Goal: Information Seeking & Learning: Learn about a topic

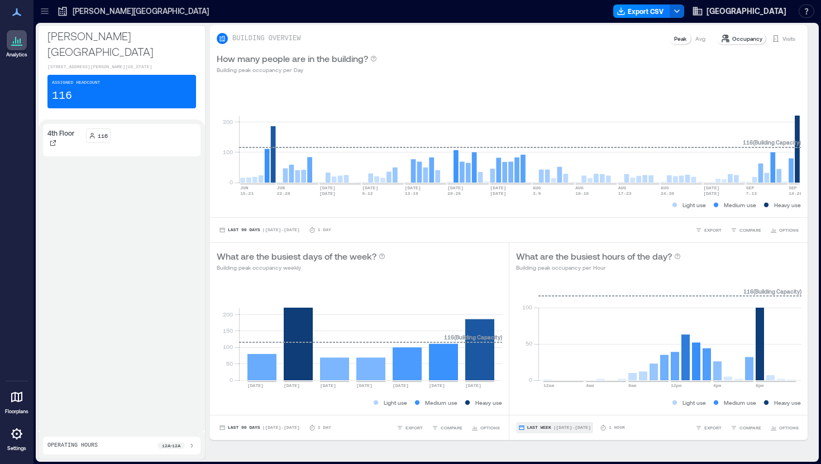
click at [570, 428] on span "| [DATE] - [DATE]" at bounding box center [571, 428] width 37 height 0
click at [546, 404] on span "Custom" at bounding box center [539, 407] width 24 height 8
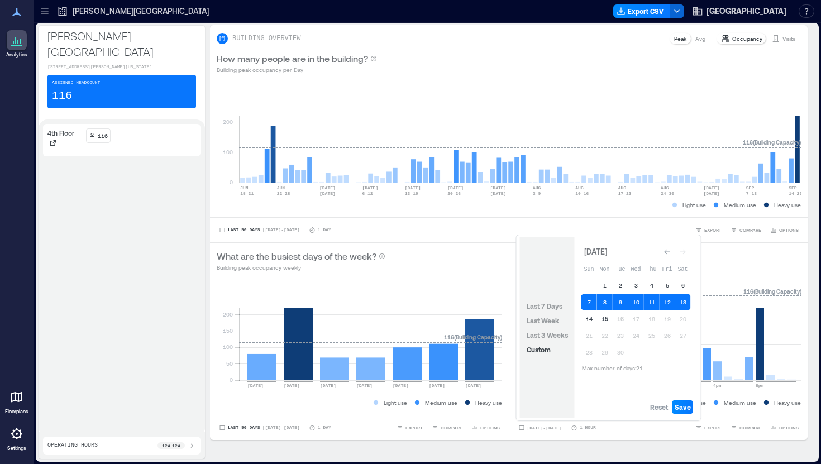
click at [605, 318] on button "15" at bounding box center [605, 319] width 16 height 16
click at [605, 319] on button "15" at bounding box center [605, 319] width 16 height 16
click at [688, 412] on button "Save" at bounding box center [682, 406] width 21 height 13
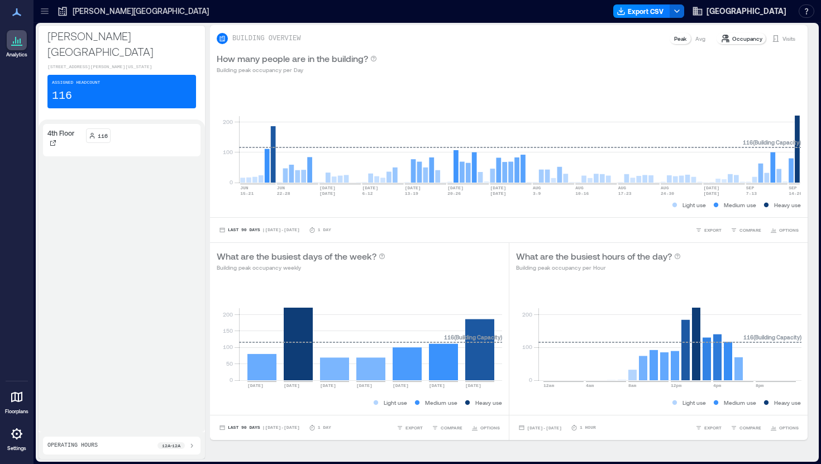
click at [108, 447] on div "Operating Hours 12a - 12a" at bounding box center [121, 445] width 149 height 9
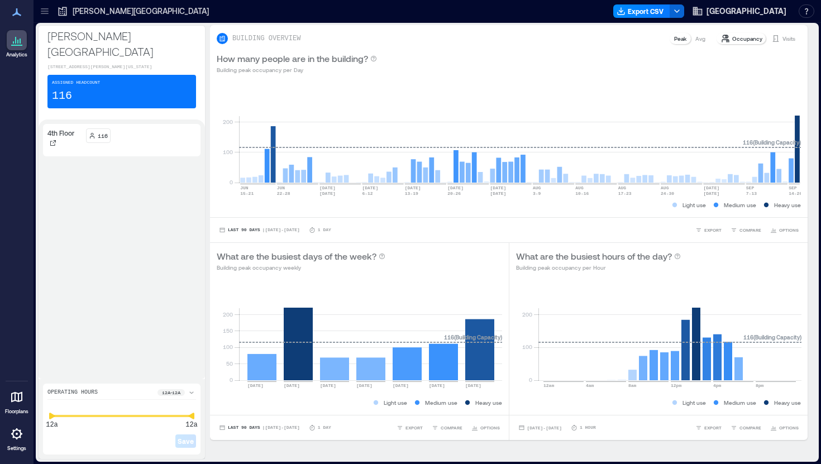
click at [21, 12] on icon at bounding box center [16, 12] width 13 height 13
click at [15, 400] on icon at bounding box center [16, 397] width 11 height 11
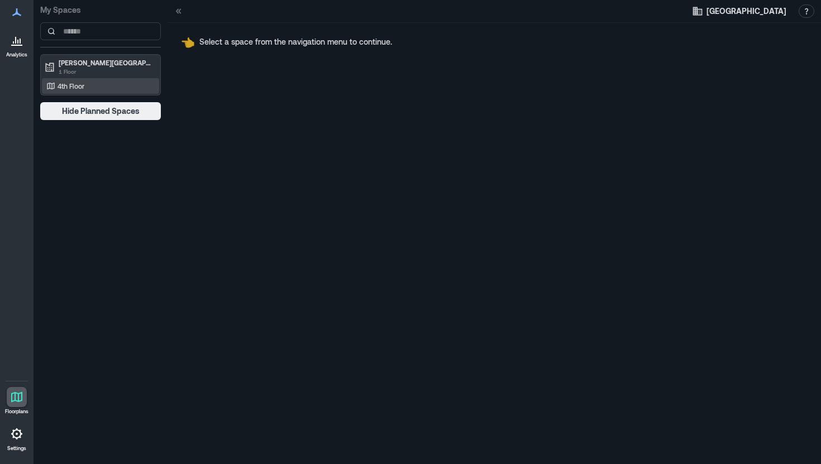
click at [83, 87] on p "4th Floor" at bounding box center [71, 86] width 27 height 9
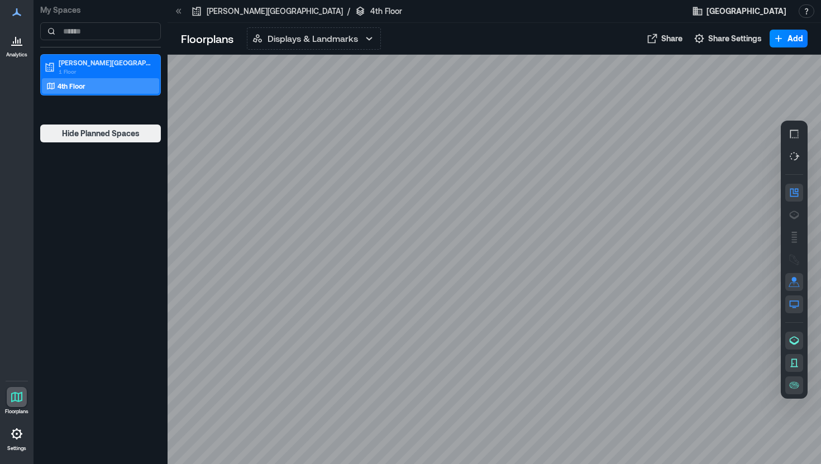
drag, startPoint x: 524, startPoint y: 243, endPoint x: 433, endPoint y: 222, distance: 93.3
click at [433, 222] on div at bounding box center [494, 259] width 653 height 409
click at [103, 61] on p "[PERSON_NAME][GEOGRAPHIC_DATA]" at bounding box center [106, 62] width 94 height 9
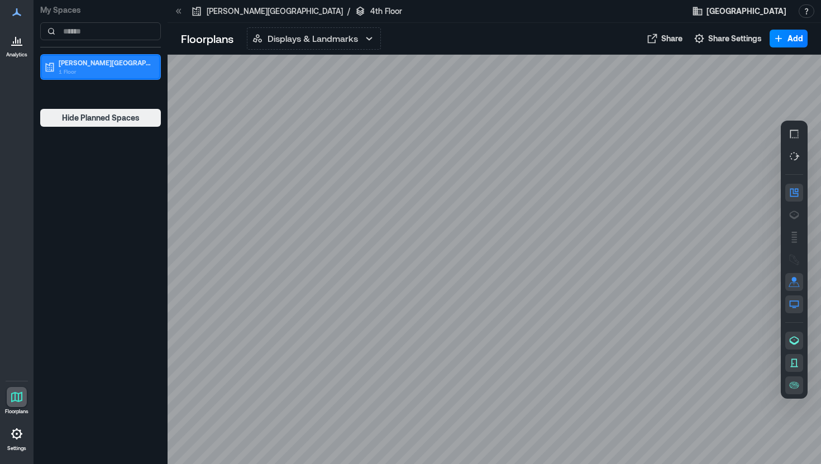
click at [91, 76] on div "Laurence McKinley Gould Library 1 Floor" at bounding box center [100, 67] width 117 height 22
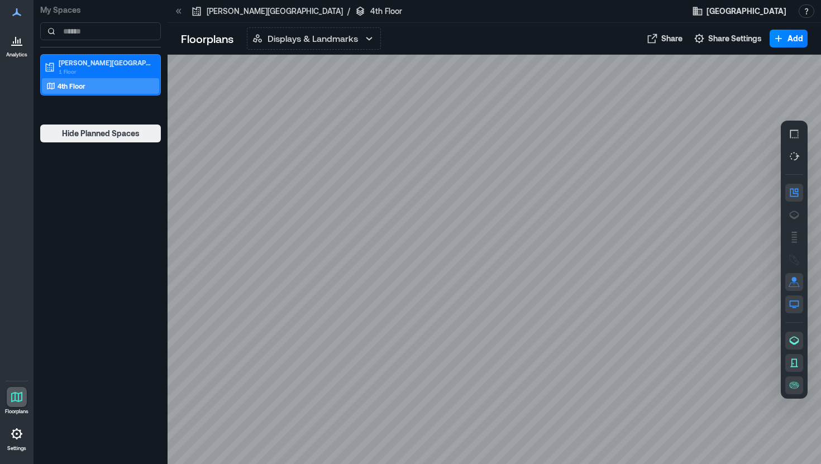
click at [16, 439] on icon at bounding box center [16, 433] width 13 height 13
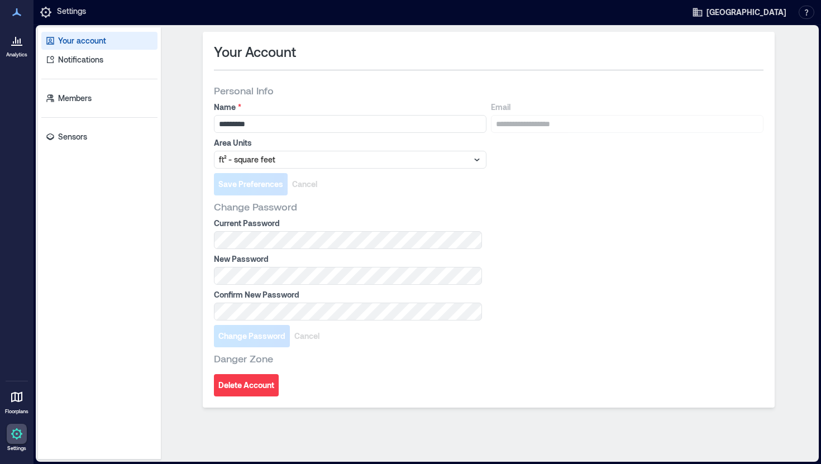
click at [17, 45] on icon at bounding box center [16, 45] width 11 height 1
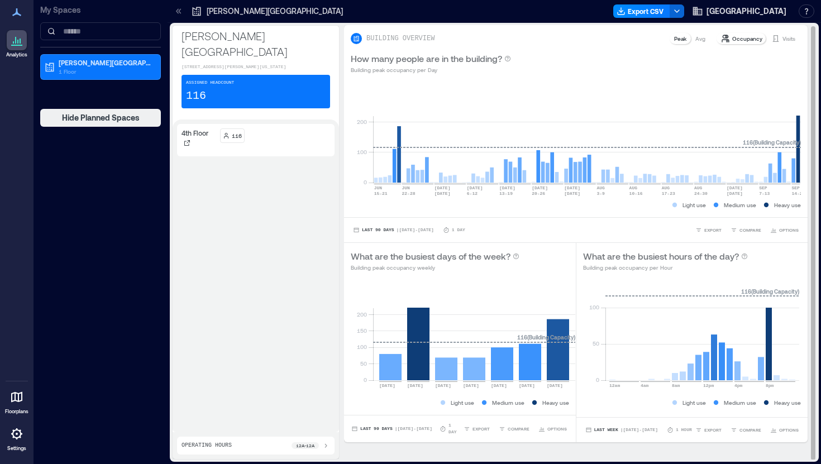
click at [673, 427] on icon at bounding box center [670, 430] width 7 height 7
